Goal: Task Accomplishment & Management: Manage account settings

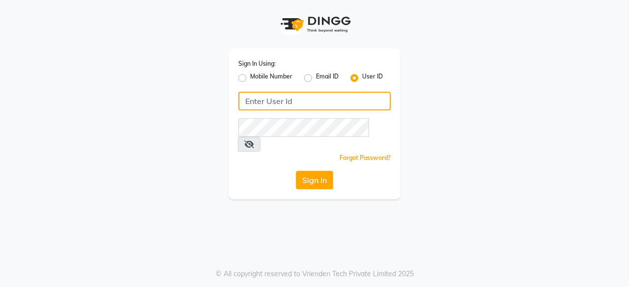
click at [289, 109] on input "Username" at bounding box center [314, 101] width 152 height 19
click at [276, 96] on input "RemedyBar" at bounding box center [314, 101] width 152 height 19
click at [277, 96] on input "RemedyBar" at bounding box center [314, 101] width 152 height 19
type input "Remedy Bar"
click at [288, 101] on input "Username" at bounding box center [314, 101] width 152 height 19
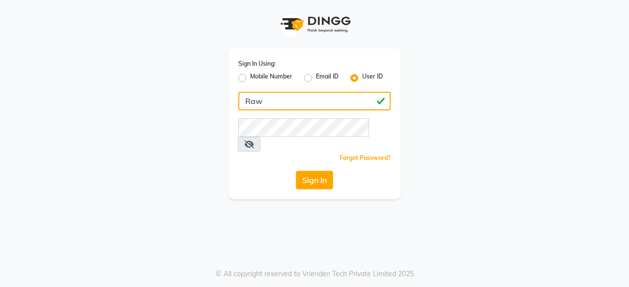
drag, startPoint x: 269, startPoint y: 99, endPoint x: 249, endPoint y: 104, distance: 20.7
click at [249, 104] on input "Raw" at bounding box center [314, 101] width 152 height 19
type input "Remedy Bar"
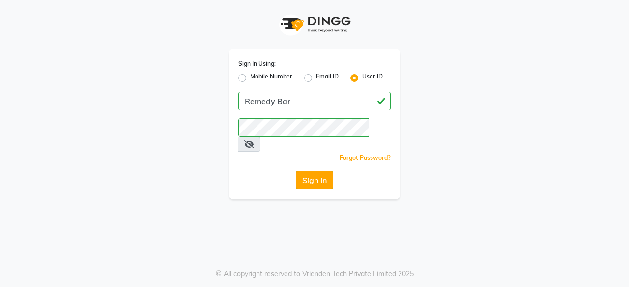
click at [298, 171] on button "Sign In" at bounding box center [314, 180] width 37 height 19
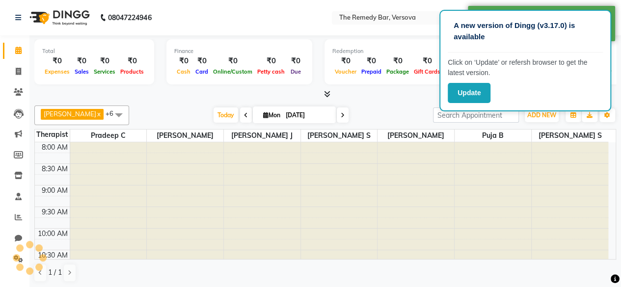
scroll to position [417, 0]
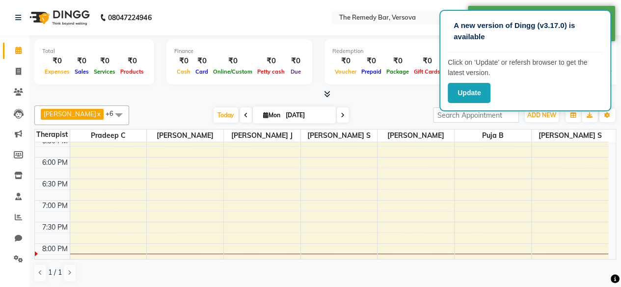
click at [477, 104] on div "A new version of Dingg (v3.17.0) is available Click on ‘Update’ or refersh brow…" at bounding box center [526, 61] width 172 height 102
click at [477, 94] on button "Update" at bounding box center [469, 93] width 43 height 20
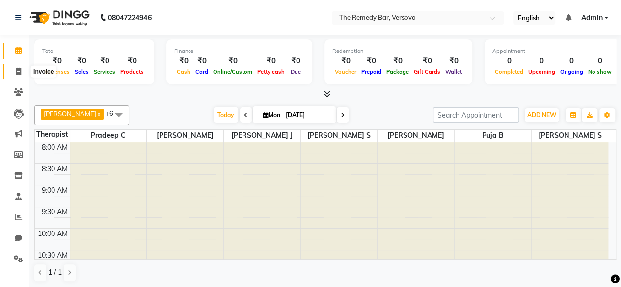
click at [22, 77] on span at bounding box center [18, 71] width 17 height 11
select select "8521"
select select "service"
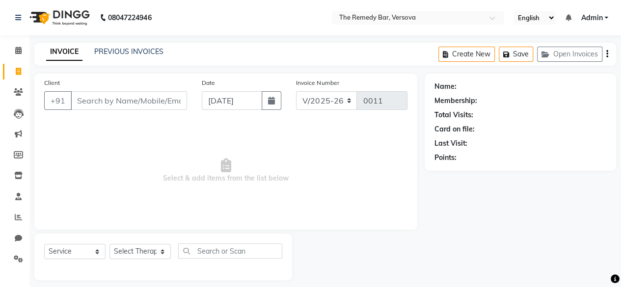
click at [171, 100] on input "Client" at bounding box center [129, 100] width 116 height 19
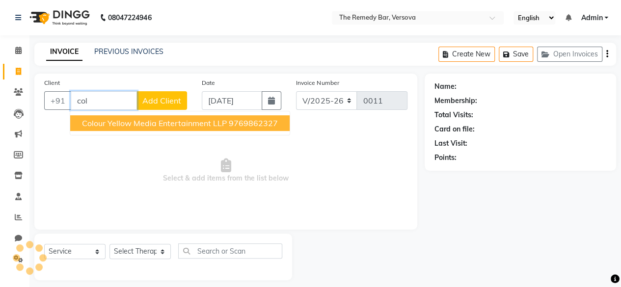
click at [243, 126] on ngb-highlight "9769862327" at bounding box center [253, 123] width 49 height 10
type input "9769862327"
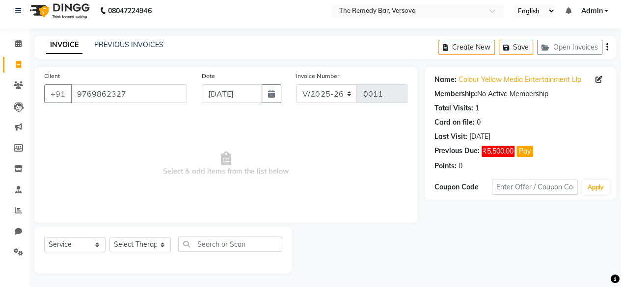
scroll to position [7, 0]
click at [154, 246] on select "Select Therapist [PERSON_NAME] S [PERSON_NAME] G [PERSON_NAME] C Puja B [PERSON…" at bounding box center [140, 244] width 61 height 15
select select "84610"
click at [110, 237] on select "Select Therapist [PERSON_NAME] S [PERSON_NAME] G [PERSON_NAME] C Puja B [PERSON…" at bounding box center [140, 244] width 61 height 15
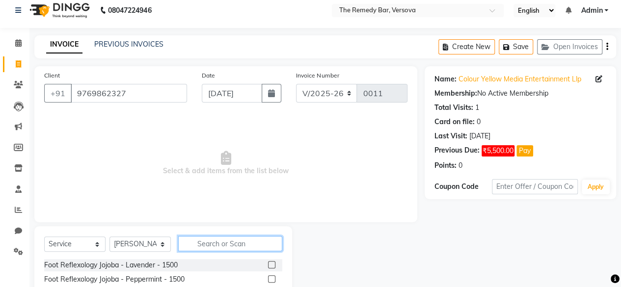
click at [205, 242] on input "text" at bounding box center [230, 243] width 104 height 15
type input "na"
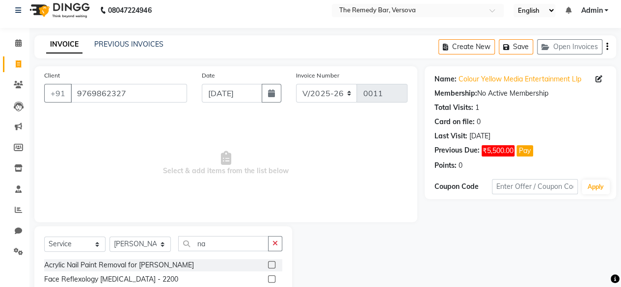
click at [205, 263] on div "Acrylic Nail Paint Removal for [PERSON_NAME]" at bounding box center [163, 265] width 238 height 12
click at [272, 264] on label at bounding box center [271, 264] width 7 height 7
click at [272, 264] on input "checkbox" at bounding box center [271, 265] width 6 height 6
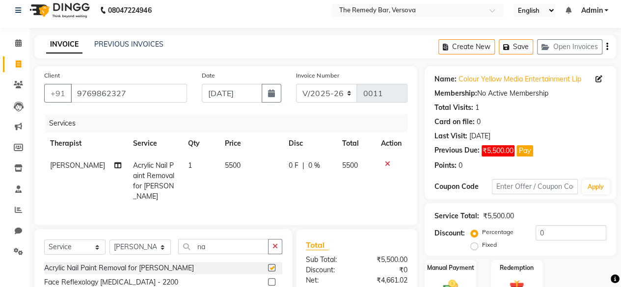
checkbox input "false"
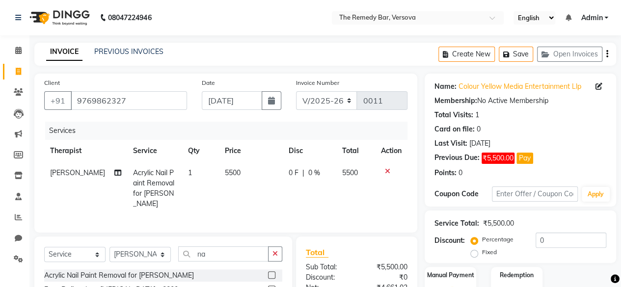
scroll to position [98, 0]
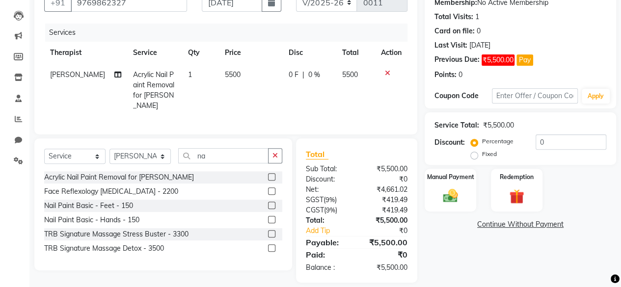
click at [521, 225] on link "Continue Without Payment" at bounding box center [521, 225] width 188 height 10
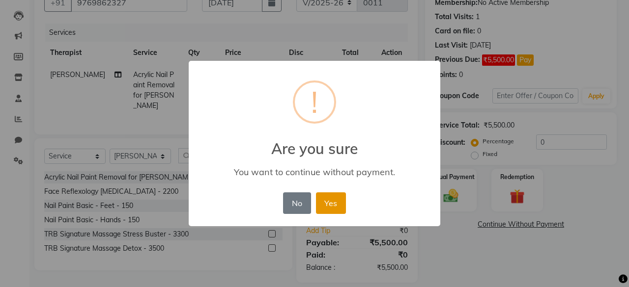
click at [337, 207] on button "Yes" at bounding box center [331, 204] width 30 height 22
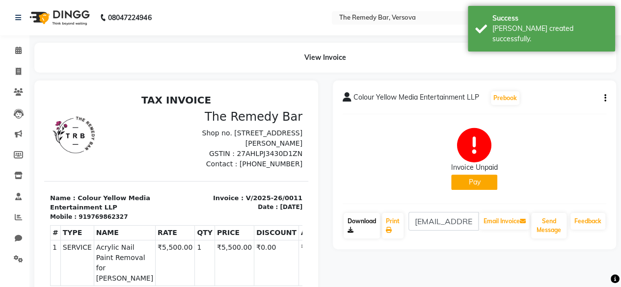
click at [361, 232] on link "Download" at bounding box center [362, 226] width 36 height 26
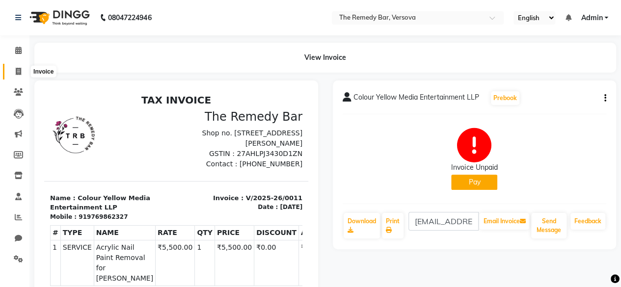
click at [19, 70] on icon at bounding box center [18, 71] width 5 height 7
select select "8521"
select select "service"
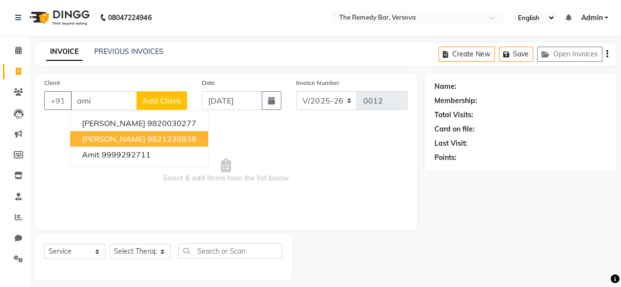
click at [91, 135] on span "[PERSON_NAME]" at bounding box center [113, 139] width 63 height 10
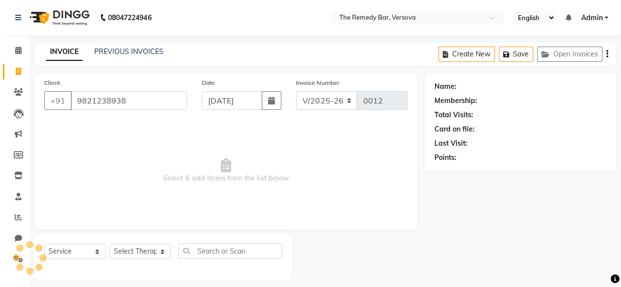
type input "9821238938"
select select "1: Object"
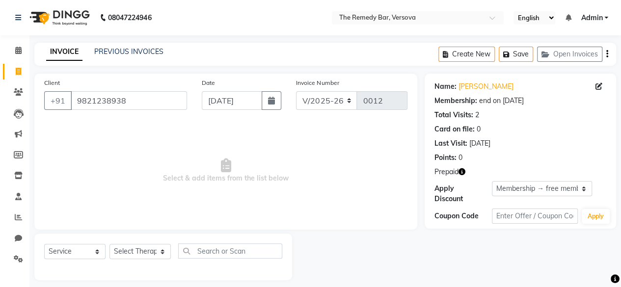
scroll to position [7, 0]
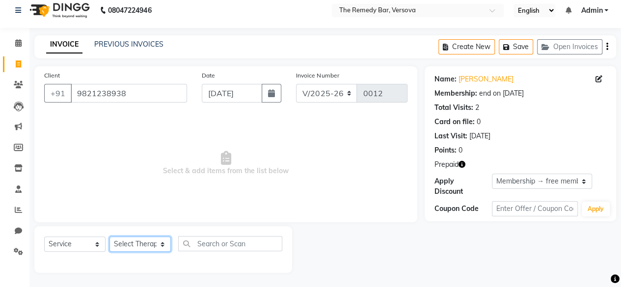
click at [148, 245] on select "Select Therapist [PERSON_NAME] S [PERSON_NAME] G [PERSON_NAME] C Puja B [PERSON…" at bounding box center [140, 244] width 61 height 15
select select "84614"
click at [110, 237] on select "Select Therapist [PERSON_NAME] S [PERSON_NAME] G [PERSON_NAME] C Puja B [PERSON…" at bounding box center [140, 244] width 61 height 15
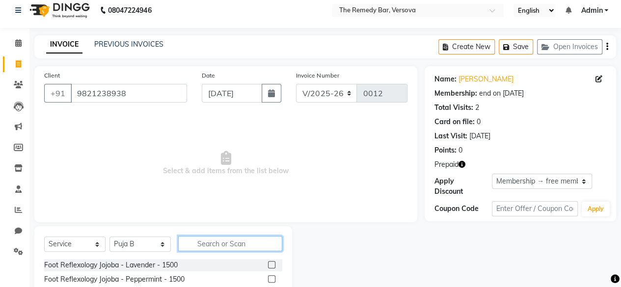
click at [197, 240] on input "text" at bounding box center [230, 243] width 104 height 15
type input "fa"
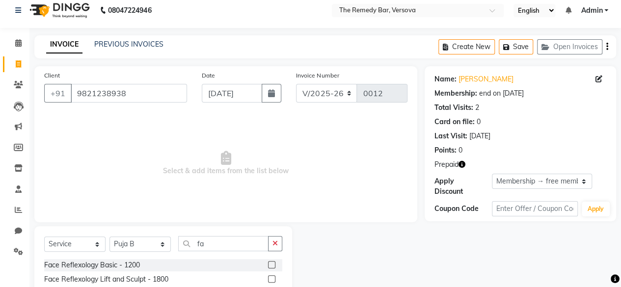
click at [193, 279] on div "Face Reflexology Lift and Sculpt - 1800" at bounding box center [163, 280] width 238 height 12
click at [272, 279] on label at bounding box center [271, 279] width 7 height 7
click at [272, 279] on input "checkbox" at bounding box center [271, 280] width 6 height 6
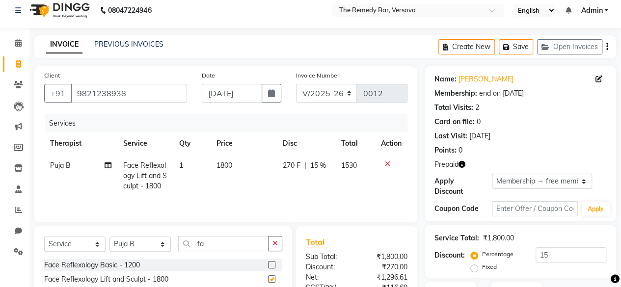
checkbox input "false"
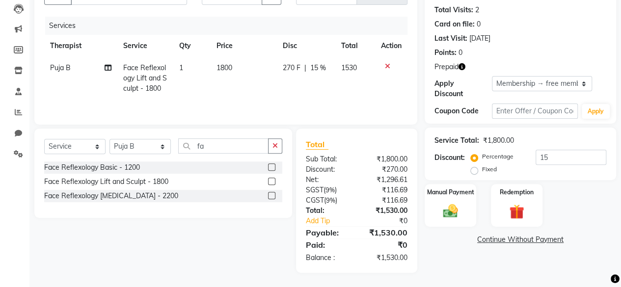
click at [319, 65] on span "15 %" at bounding box center [318, 68] width 16 height 10
select select "84614"
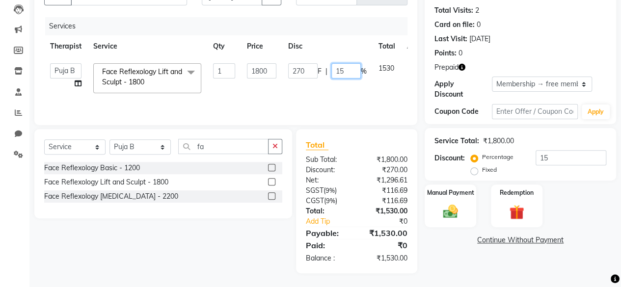
click at [348, 70] on input "15" at bounding box center [346, 70] width 29 height 15
type input "100"
click at [371, 92] on tr "[PERSON_NAME] S [PERSON_NAME] B Kajal G Pradeep C Puja B [PERSON_NAME] J Face R…" at bounding box center [239, 78] width 390 height 42
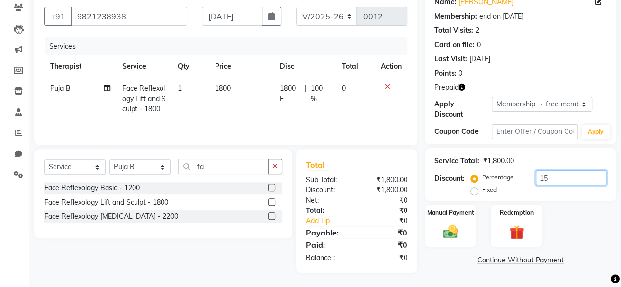
click at [556, 176] on input "15" at bounding box center [571, 177] width 71 height 15
type input "100"
click at [567, 214] on div "Manual Payment Redemption" at bounding box center [521, 226] width 206 height 43
click at [453, 226] on img at bounding box center [450, 232] width 25 height 18
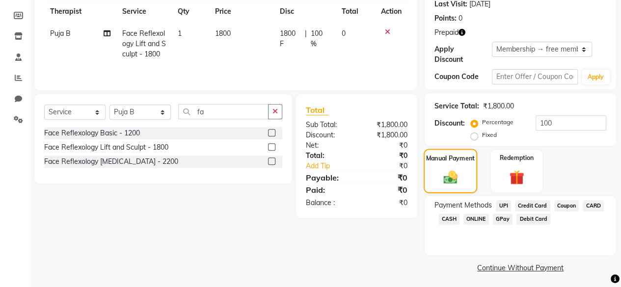
scroll to position [142, 0]
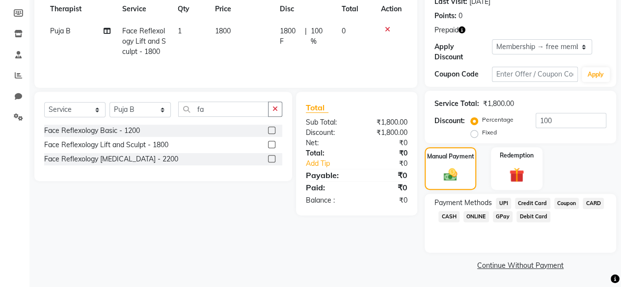
click at [456, 216] on span "CASH" at bounding box center [449, 216] width 21 height 11
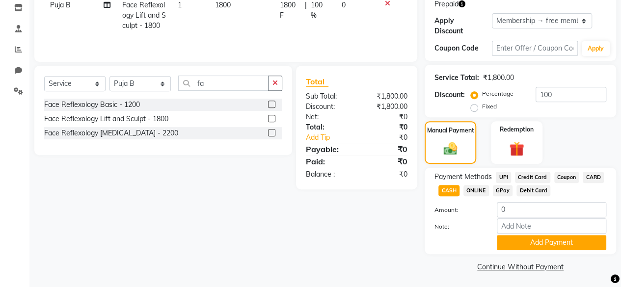
scroll to position [169, 0]
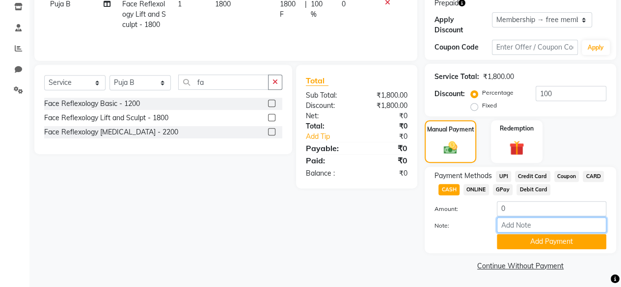
click at [529, 229] on input "Note:" at bounding box center [552, 225] width 110 height 15
type input "test"
click at [531, 244] on button "Add Payment" at bounding box center [552, 241] width 110 height 15
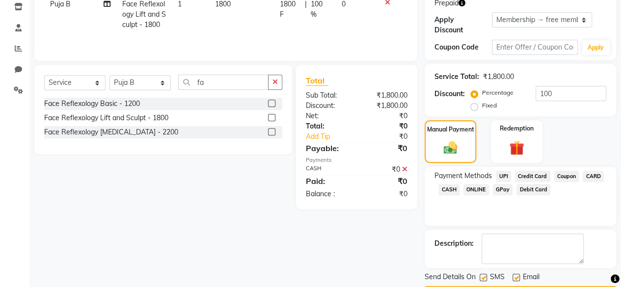
scroll to position [197, 0]
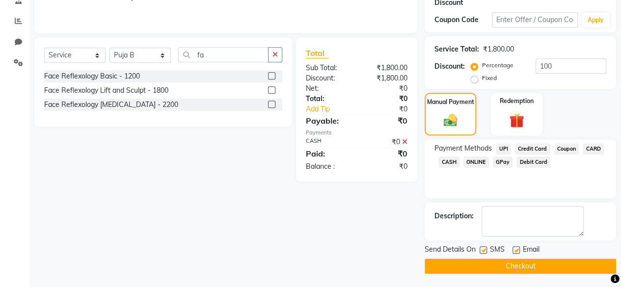
click at [529, 267] on button "Checkout" at bounding box center [521, 266] width 192 height 15
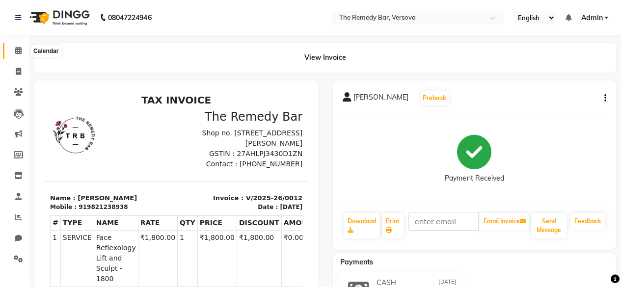
click at [15, 50] on icon at bounding box center [18, 50] width 6 height 7
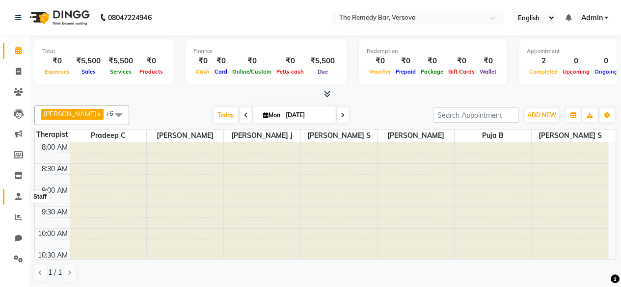
click at [23, 200] on span at bounding box center [18, 197] width 17 height 11
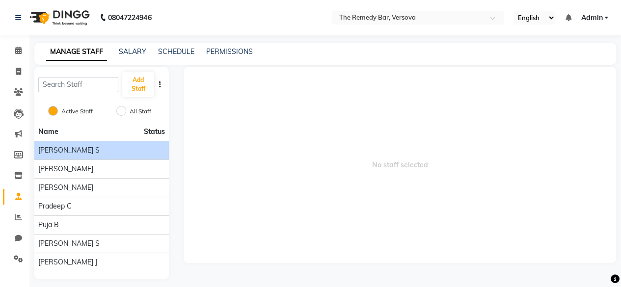
click at [76, 149] on div "[PERSON_NAME] S" at bounding box center [101, 150] width 127 height 10
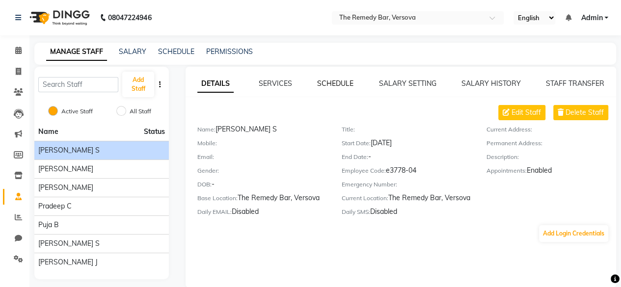
click at [331, 84] on link "SCHEDULE" at bounding box center [335, 83] width 36 height 9
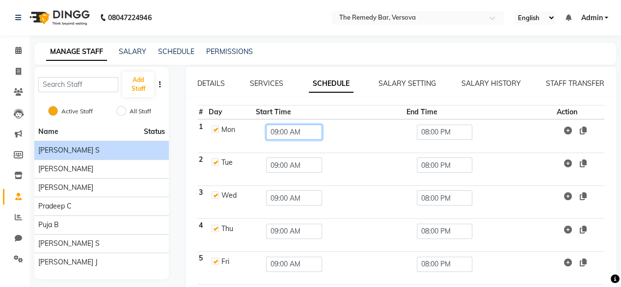
click at [298, 134] on input "09:00 AM" at bounding box center [294, 132] width 56 height 15
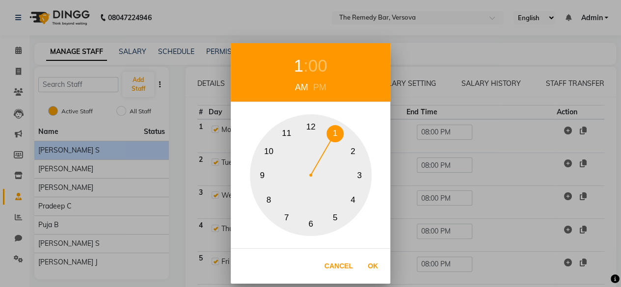
click at [334, 133] on button "1" at bounding box center [335, 133] width 17 height 17
click at [452, 131] on div "1 : 00 AM PM 1 2 3 4 5 6 7 8 9 10 11 12 Cancel Ok" at bounding box center [310, 143] width 621 height 287
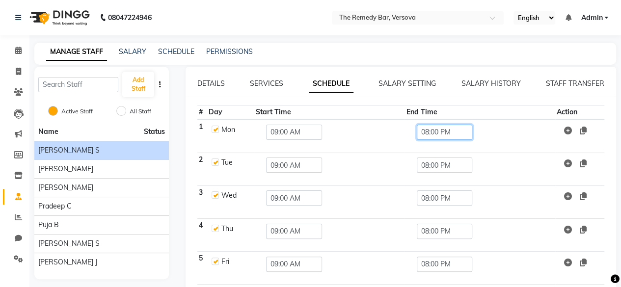
click at [451, 131] on input "08:00 PM" at bounding box center [445, 132] width 56 height 15
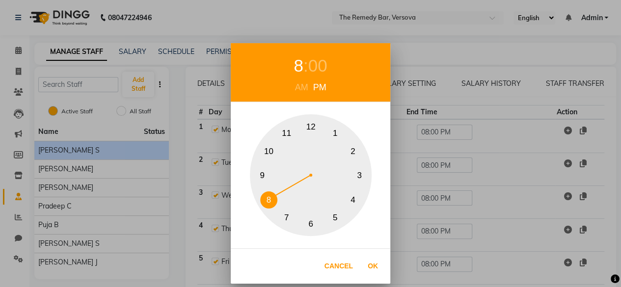
click at [275, 150] on button "10" at bounding box center [268, 151] width 17 height 17
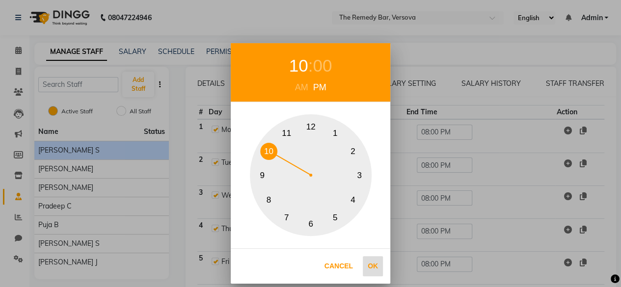
click at [373, 265] on button "Ok" at bounding box center [373, 266] width 20 height 20
type input "10:00 PM"
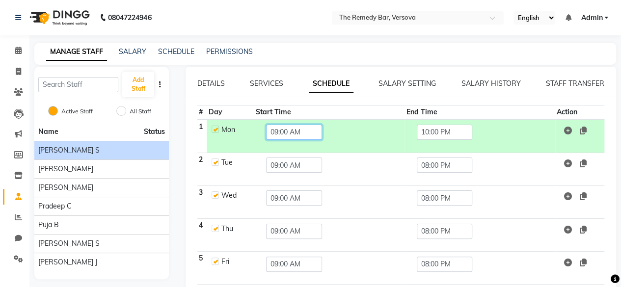
click at [306, 134] on input "09:00 AM" at bounding box center [294, 132] width 56 height 15
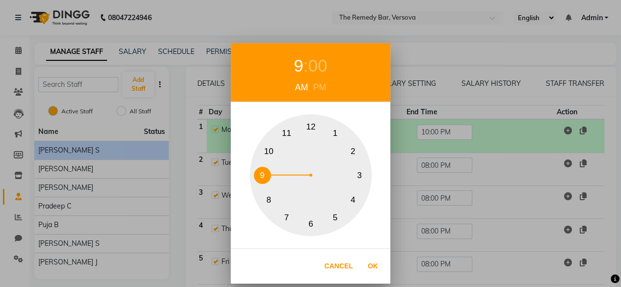
click at [338, 135] on button "1" at bounding box center [335, 133] width 17 height 17
click at [377, 265] on button "Ok" at bounding box center [373, 266] width 20 height 20
type input "01:00 AM"
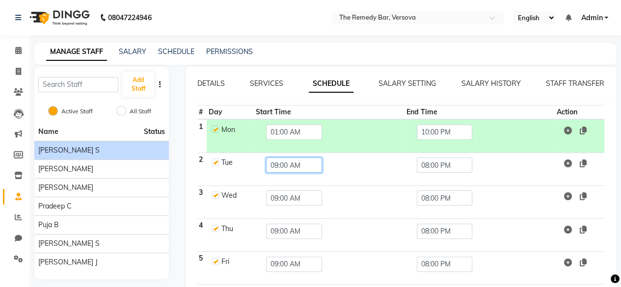
click at [300, 169] on input "09:00 AM" at bounding box center [294, 165] width 56 height 15
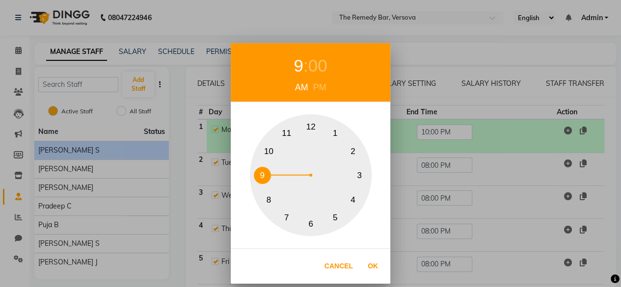
click at [343, 130] on div "1 2 3 4 5 6 7 8 9 10 11 12" at bounding box center [311, 175] width 122 height 122
click at [431, 166] on div "1 : 00 AM PM 1 2 3 4 5 6 7 8 9 10 11 12 Cancel Ok" at bounding box center [310, 143] width 621 height 287
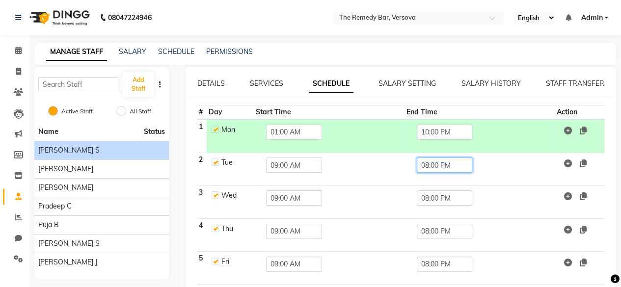
click at [431, 166] on input "08:00 PM" at bounding box center [445, 165] width 56 height 15
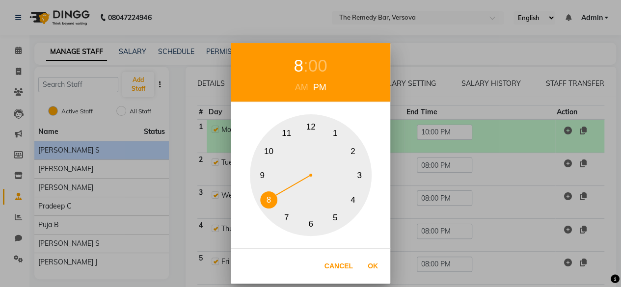
click at [276, 151] on button "10" at bounding box center [268, 151] width 17 height 17
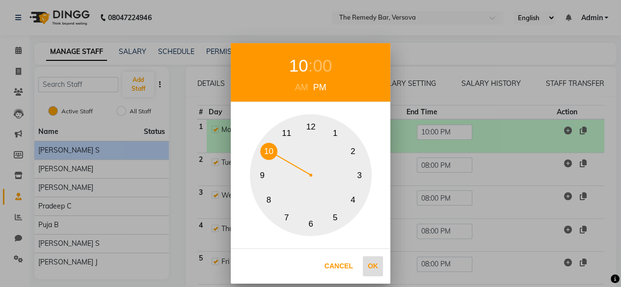
click at [375, 265] on button "Ok" at bounding box center [373, 266] width 20 height 20
type input "10:00 PM"
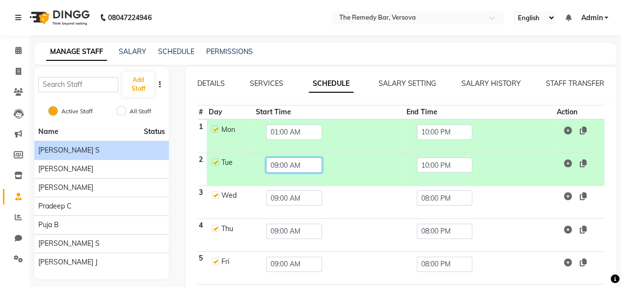
click at [307, 168] on input "09:00 AM" at bounding box center [294, 165] width 56 height 15
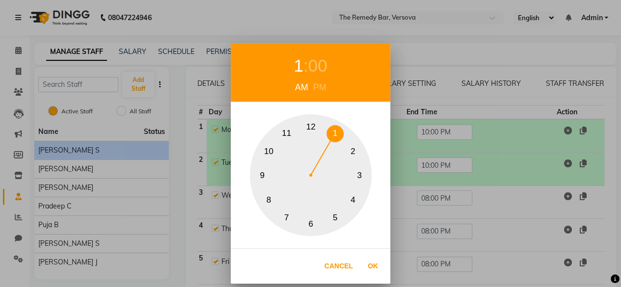
click at [334, 140] on button "1" at bounding box center [335, 133] width 17 height 17
click at [373, 269] on button "Ok" at bounding box center [373, 266] width 20 height 20
type input "01:00 AM"
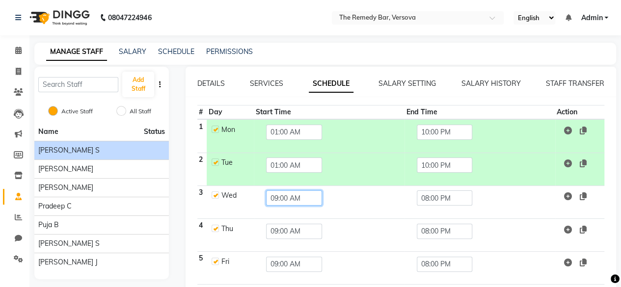
click at [290, 199] on input "09:00 AM" at bounding box center [294, 198] width 56 height 15
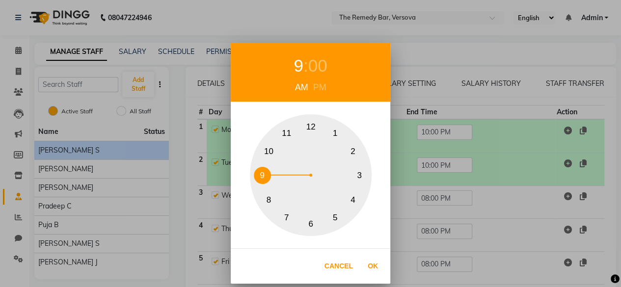
click at [339, 136] on button "1" at bounding box center [335, 133] width 17 height 17
click at [373, 266] on button "Ok" at bounding box center [373, 266] width 20 height 20
type input "01:00 AM"
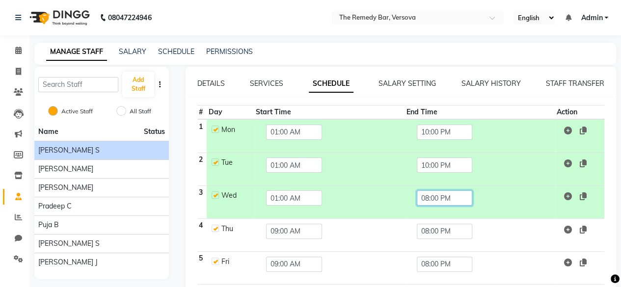
click at [442, 196] on input "08:00 PM" at bounding box center [445, 198] width 56 height 15
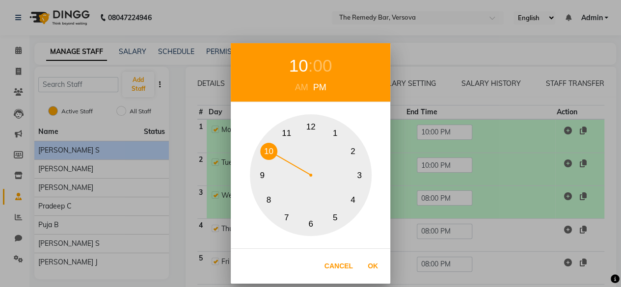
click at [274, 146] on button "10" at bounding box center [268, 151] width 17 height 17
click at [373, 261] on button "Ok" at bounding box center [373, 266] width 20 height 20
type input "10:00 PM"
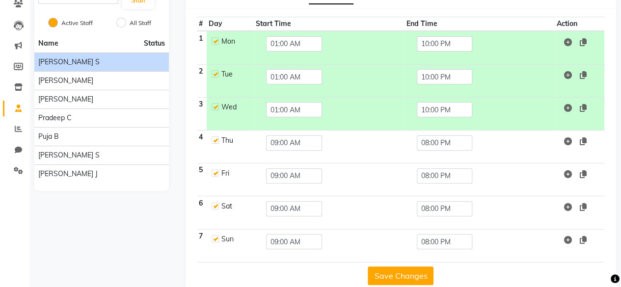
scroll to position [98, 0]
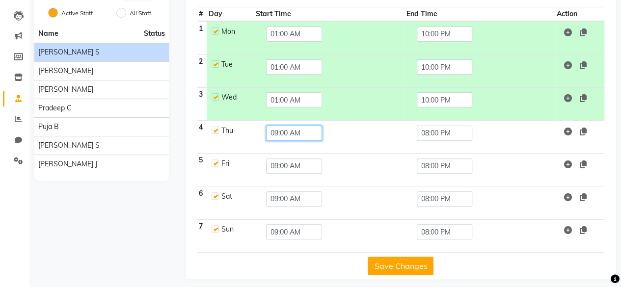
click at [305, 139] on input "09:00 AM" at bounding box center [294, 133] width 56 height 15
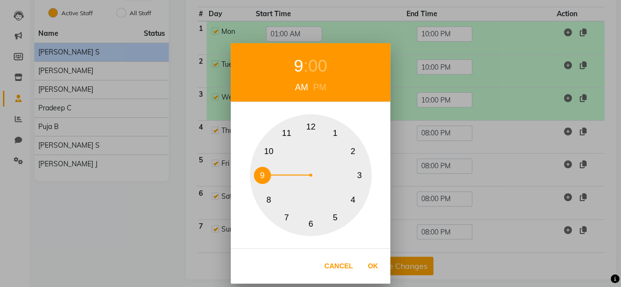
click at [330, 134] on button "1" at bounding box center [335, 133] width 17 height 17
click at [373, 262] on button "Ok" at bounding box center [373, 266] width 20 height 20
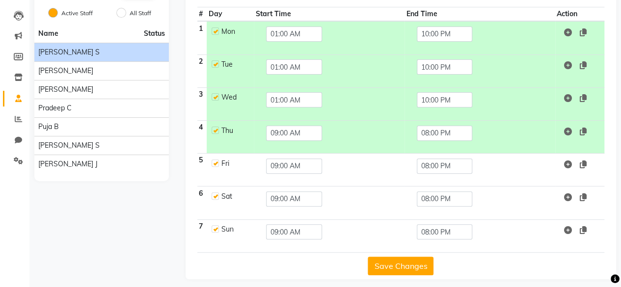
type input "01:00 AM"
click at [434, 135] on input "08:00 PM" at bounding box center [445, 133] width 56 height 15
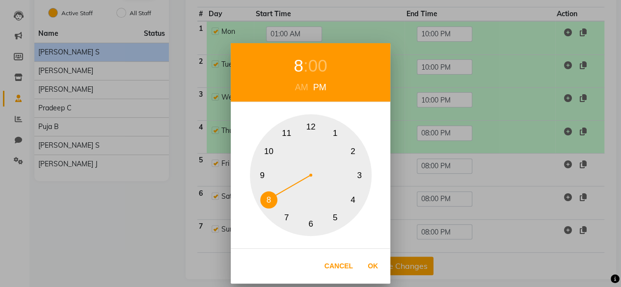
click at [334, 134] on button "1" at bounding box center [335, 133] width 17 height 17
click at [377, 264] on button "Ok" at bounding box center [373, 266] width 20 height 20
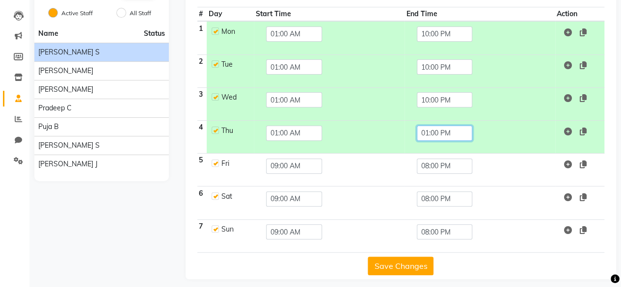
click at [430, 132] on input "01:00 PM" at bounding box center [445, 133] width 56 height 15
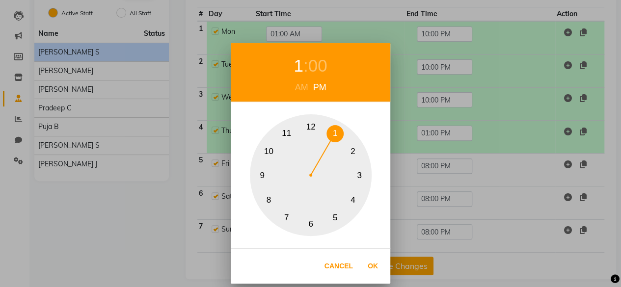
click at [275, 155] on button "10" at bounding box center [268, 151] width 17 height 17
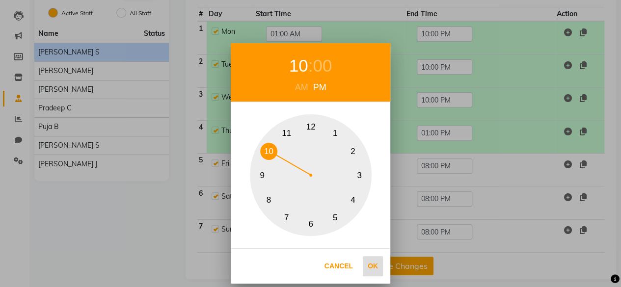
click at [371, 268] on button "Ok" at bounding box center [373, 266] width 20 height 20
type input "10:00 PM"
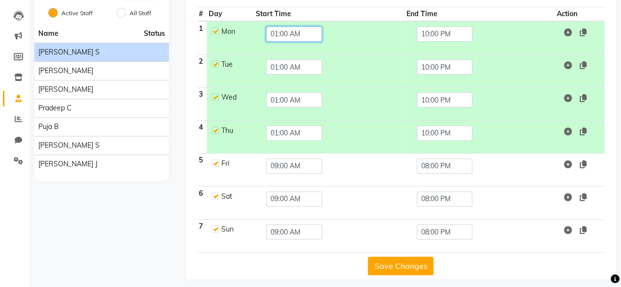
click at [305, 35] on input "01:00 AM" at bounding box center [294, 34] width 56 height 15
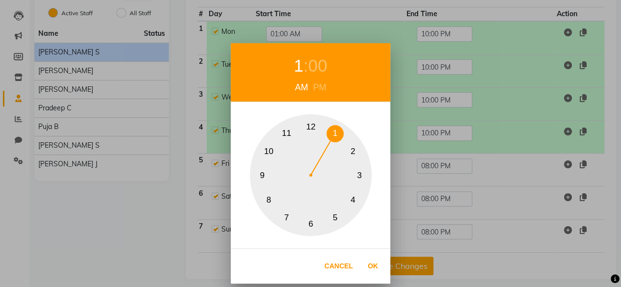
click at [324, 92] on div "PM" at bounding box center [320, 87] width 18 height 13
click at [376, 274] on button "Ok" at bounding box center [373, 266] width 20 height 20
type input "01:00 PM"
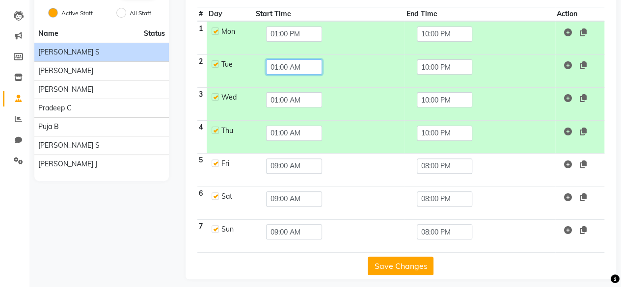
click at [309, 62] on input "01:00 AM" at bounding box center [294, 66] width 56 height 15
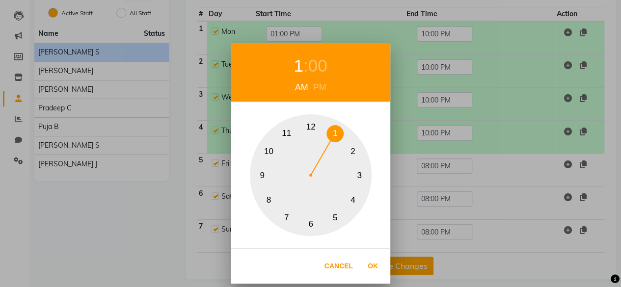
click at [322, 89] on div "PM" at bounding box center [320, 87] width 18 height 13
click at [373, 267] on button "Ok" at bounding box center [373, 266] width 20 height 20
type input "01:00 PM"
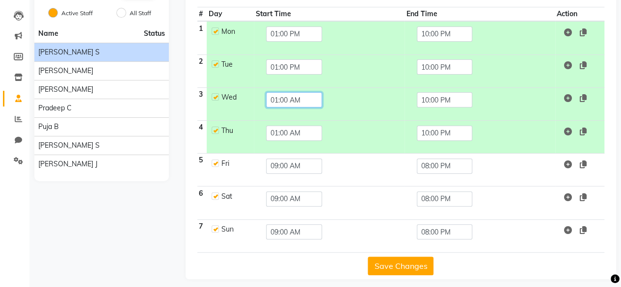
click at [309, 96] on input "01:00 AM" at bounding box center [294, 99] width 56 height 15
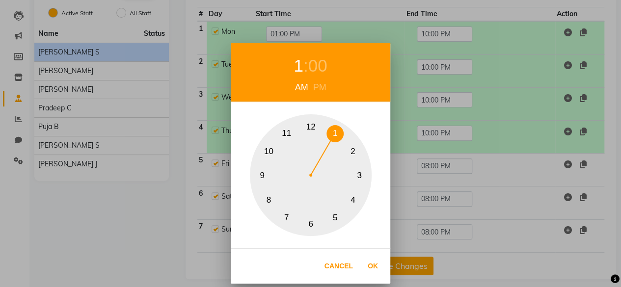
click at [320, 83] on div "PM" at bounding box center [320, 87] width 18 height 13
click at [372, 265] on button "Ok" at bounding box center [373, 266] width 20 height 20
type input "01:00 PM"
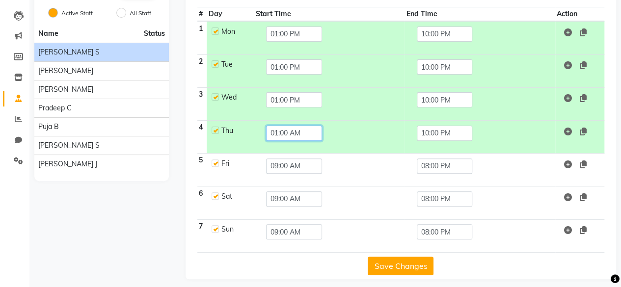
click at [315, 138] on input "01:00 AM" at bounding box center [294, 133] width 56 height 15
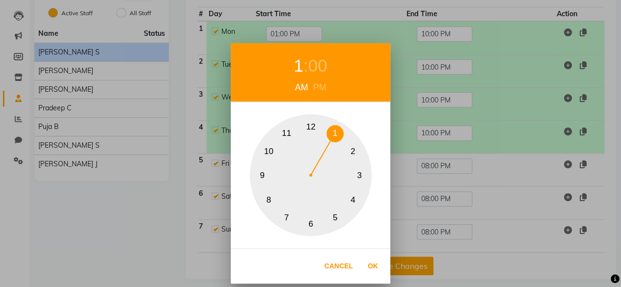
click at [314, 90] on div "PM" at bounding box center [320, 87] width 18 height 13
click at [368, 265] on button "Ok" at bounding box center [373, 266] width 20 height 20
type input "01:00 PM"
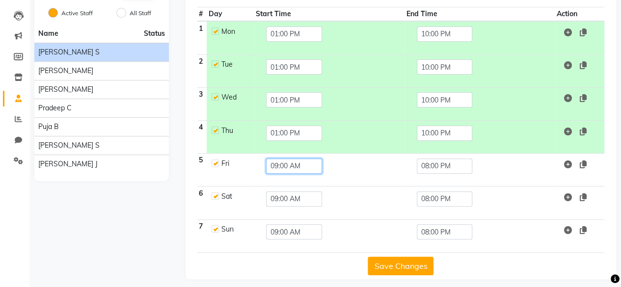
click at [308, 165] on input "09:00 AM" at bounding box center [294, 166] width 56 height 15
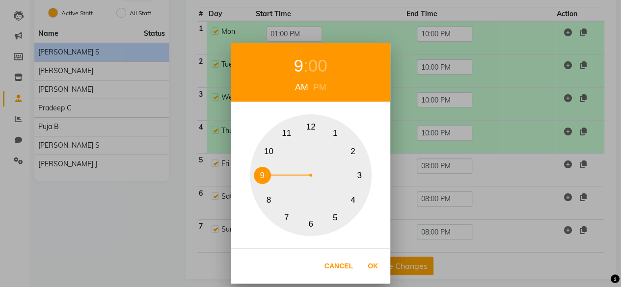
click at [328, 131] on button "1" at bounding box center [335, 133] width 17 height 17
click at [321, 87] on div "PM" at bounding box center [320, 87] width 18 height 13
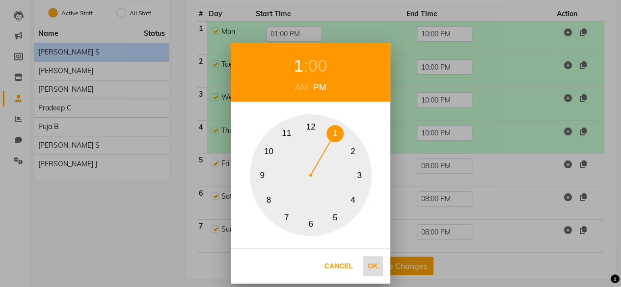
click at [368, 263] on button "Ok" at bounding box center [373, 266] width 20 height 20
type input "01:00 PM"
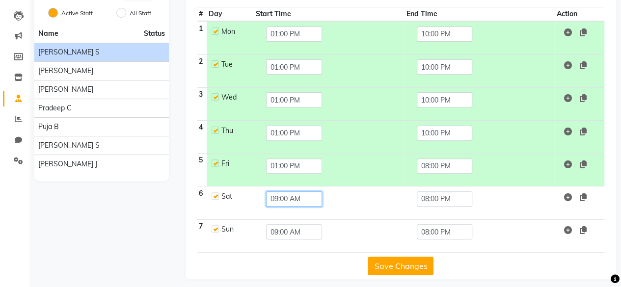
click at [310, 203] on input "09:00 AM" at bounding box center [294, 199] width 56 height 15
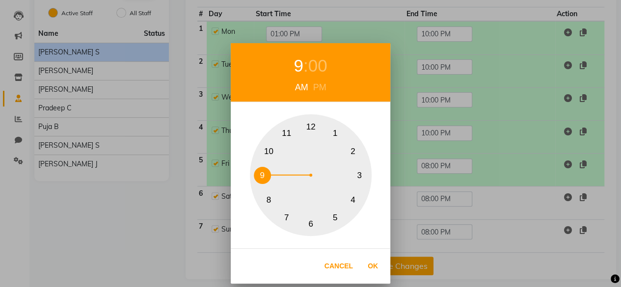
click at [334, 133] on button "1" at bounding box center [335, 133] width 17 height 17
click at [323, 93] on div "PM" at bounding box center [320, 87] width 18 height 13
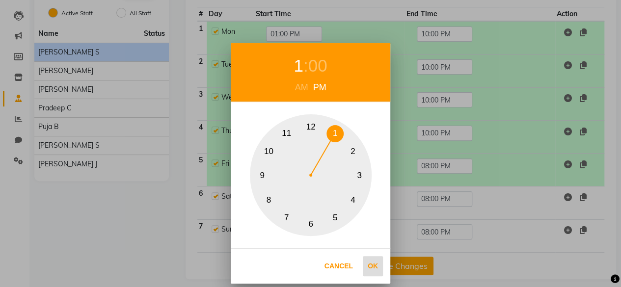
click at [373, 270] on button "Ok" at bounding box center [373, 266] width 20 height 20
type input "01:00 PM"
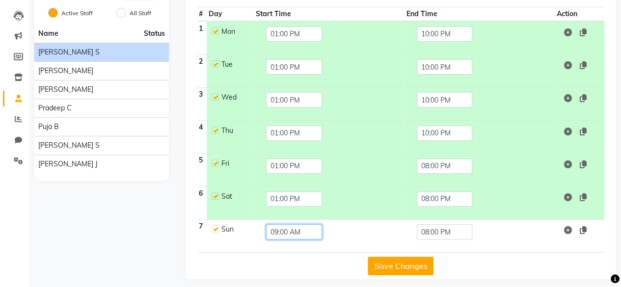
click at [305, 231] on input "09:00 AM" at bounding box center [294, 232] width 56 height 15
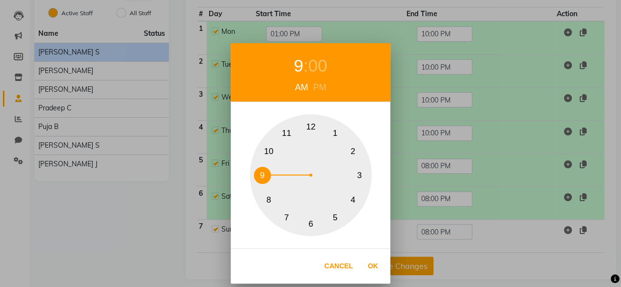
click at [335, 136] on button "1" at bounding box center [335, 133] width 17 height 17
click at [311, 115] on div "1 2 3 4 5 6 7 8 9 10 11 12" at bounding box center [311, 175] width 122 height 122
click at [319, 88] on div "PM" at bounding box center [320, 87] width 18 height 13
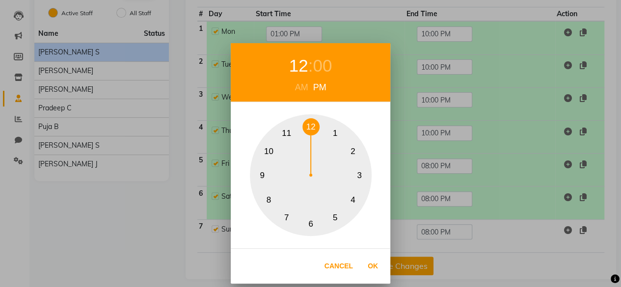
click at [308, 97] on div "12 : 00 AM PM" at bounding box center [311, 72] width 160 height 59
click at [303, 89] on div "AM" at bounding box center [302, 87] width 18 height 13
click at [375, 264] on button "Ok" at bounding box center [373, 266] width 20 height 20
type input "12:00 AM"
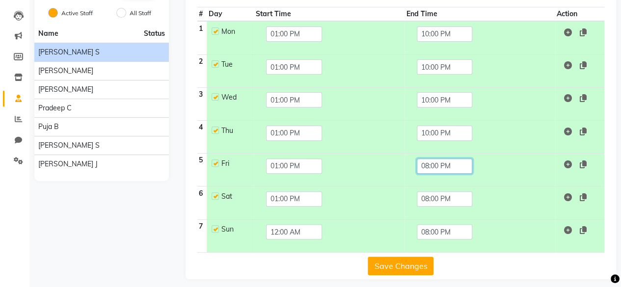
click at [446, 160] on input "08:00 PM" at bounding box center [445, 166] width 56 height 15
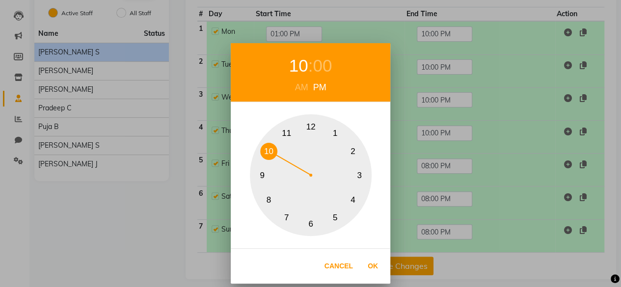
click at [276, 152] on button "10" at bounding box center [268, 151] width 17 height 17
click at [375, 263] on button "Ok" at bounding box center [373, 266] width 20 height 20
type input "10:00 PM"
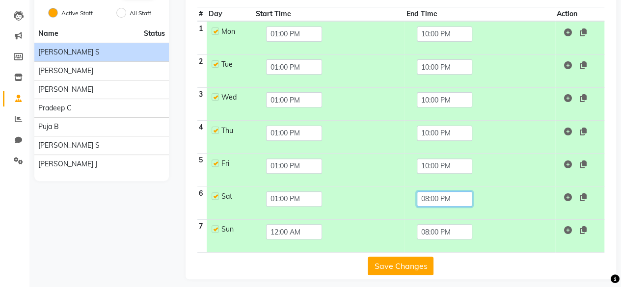
click at [435, 202] on input "08:00 PM" at bounding box center [445, 199] width 56 height 15
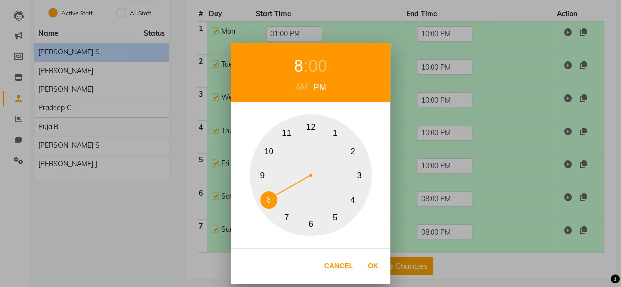
click at [270, 158] on button "10" at bounding box center [268, 151] width 17 height 17
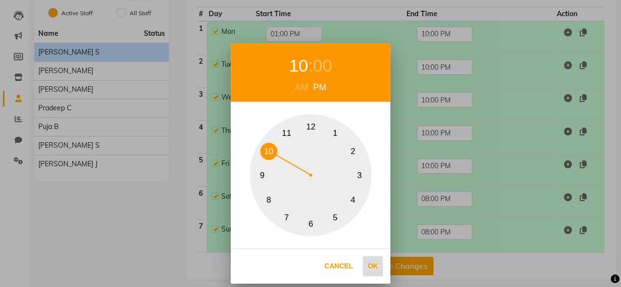
click at [371, 265] on button "Ok" at bounding box center [373, 266] width 20 height 20
type input "10:00 PM"
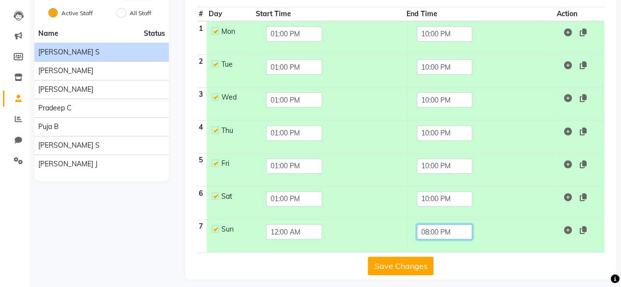
click at [442, 230] on input "08:00 PM" at bounding box center [445, 232] width 56 height 15
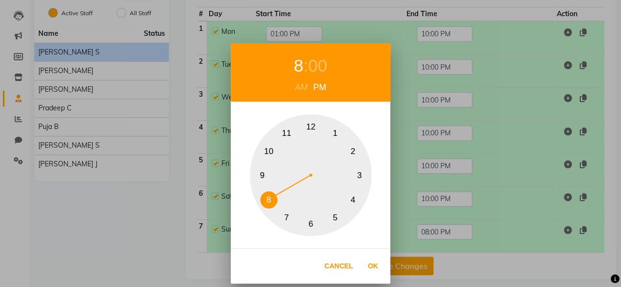
click at [272, 146] on button "10" at bounding box center [268, 151] width 17 height 17
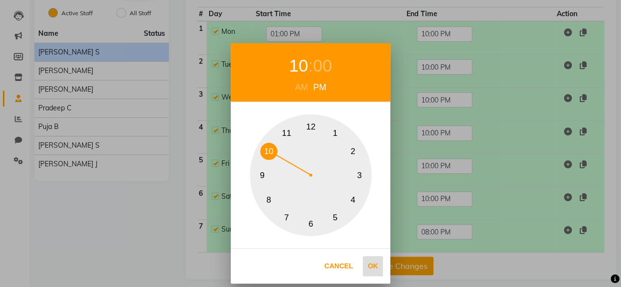
click at [374, 262] on button "Ok" at bounding box center [373, 266] width 20 height 20
type input "10:00 PM"
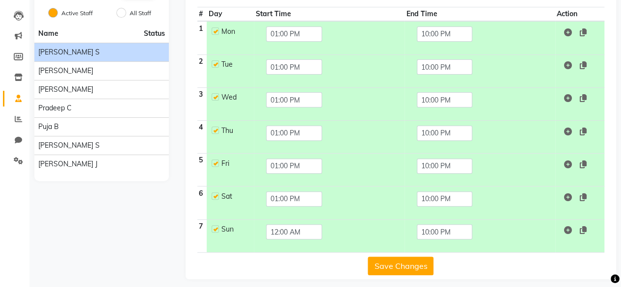
click at [409, 265] on button "Save Changes" at bounding box center [401, 266] width 66 height 19
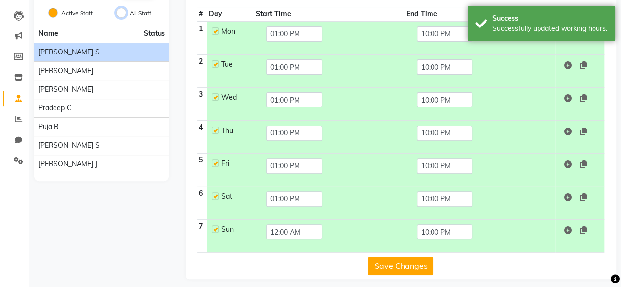
click at [118, 14] on input "All Staff" at bounding box center [121, 13] width 10 height 10
radio input "true"
radio input "false"
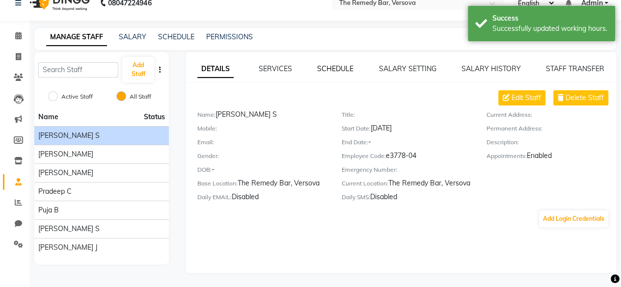
click at [332, 67] on link "SCHEDULE" at bounding box center [335, 68] width 36 height 9
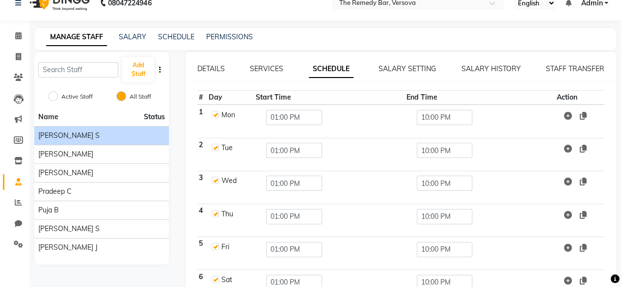
scroll to position [103, 0]
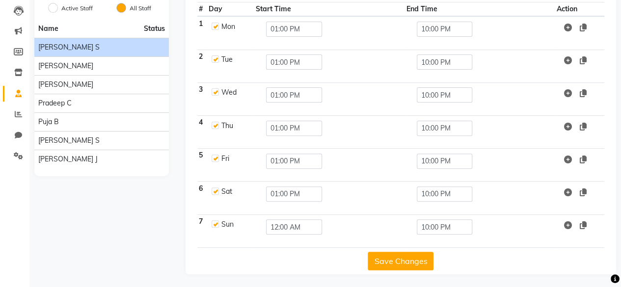
click at [414, 257] on button "Save Changes" at bounding box center [401, 261] width 66 height 19
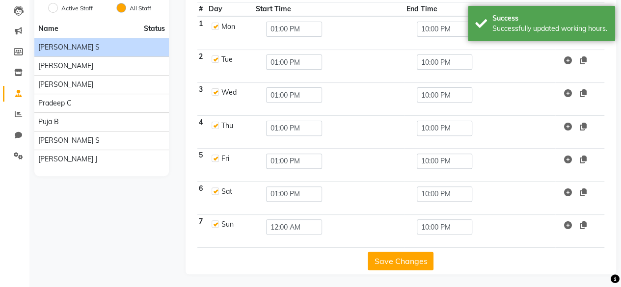
click at [153, 236] on div "Add Staff Active Staff All Staff Name Status [PERSON_NAME] S [PERSON_NAME] B Ka…" at bounding box center [101, 119] width 149 height 311
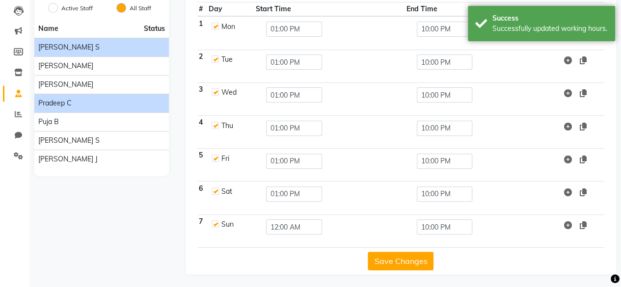
click at [95, 98] on div "Pradeep C" at bounding box center [101, 103] width 127 height 10
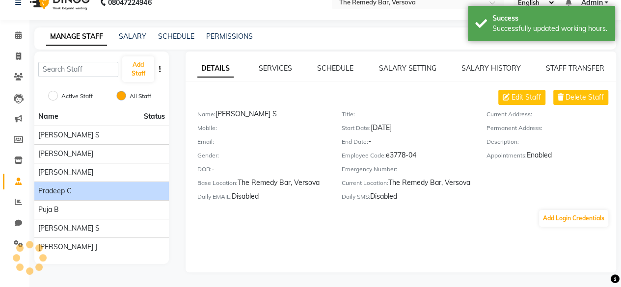
scroll to position [15, 0]
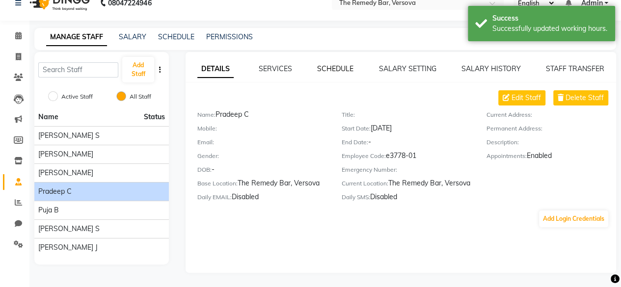
click at [326, 65] on link "SCHEDULE" at bounding box center [335, 68] width 36 height 9
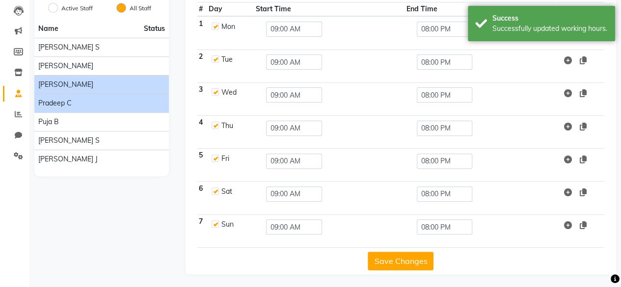
click at [83, 78] on li "[PERSON_NAME]" at bounding box center [101, 84] width 135 height 19
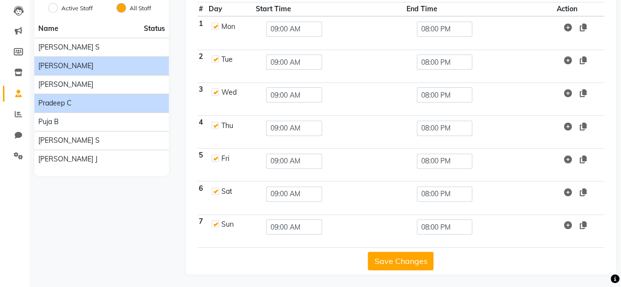
click at [83, 56] on li "[PERSON_NAME]" at bounding box center [101, 65] width 135 height 19
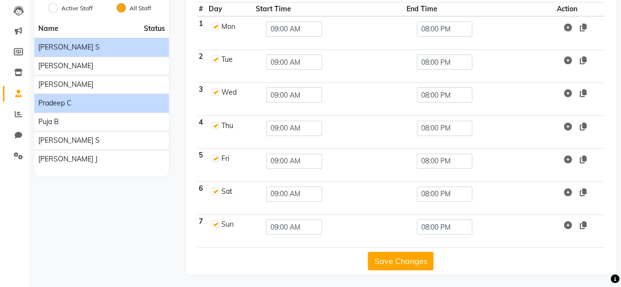
click at [86, 49] on div "[PERSON_NAME] S" at bounding box center [101, 47] width 127 height 10
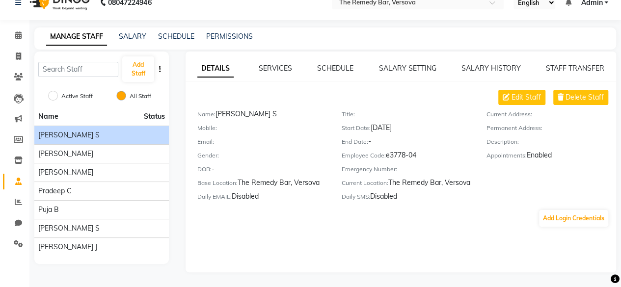
scroll to position [15, 0]
click at [331, 70] on link "SCHEDULE" at bounding box center [335, 68] width 36 height 9
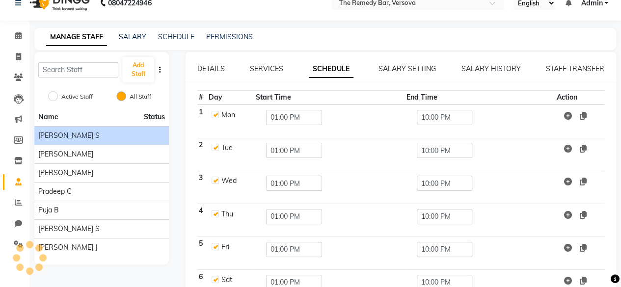
scroll to position [103, 0]
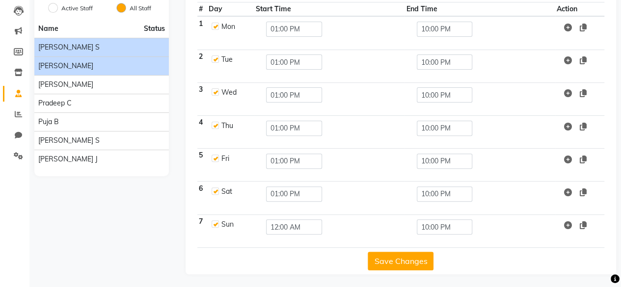
click at [78, 66] on div "[PERSON_NAME]" at bounding box center [101, 66] width 127 height 10
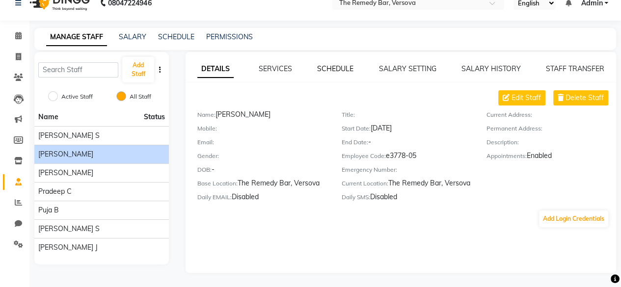
click at [335, 67] on link "SCHEDULE" at bounding box center [335, 68] width 36 height 9
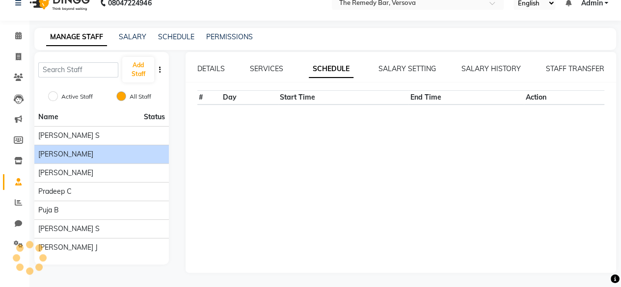
scroll to position [103, 0]
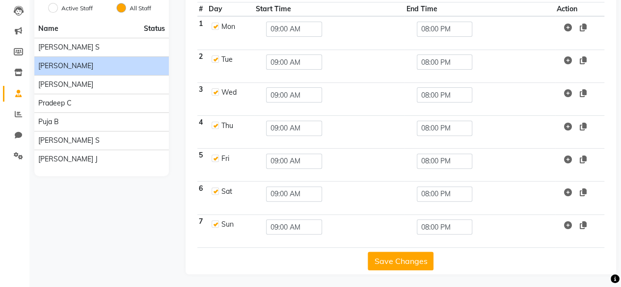
click at [95, 222] on div "Add Staff Active Staff All Staff Name Status [PERSON_NAME] S [PERSON_NAME] B Ka…" at bounding box center [101, 119] width 149 height 311
